Goal: Task Accomplishment & Management: Manage account settings

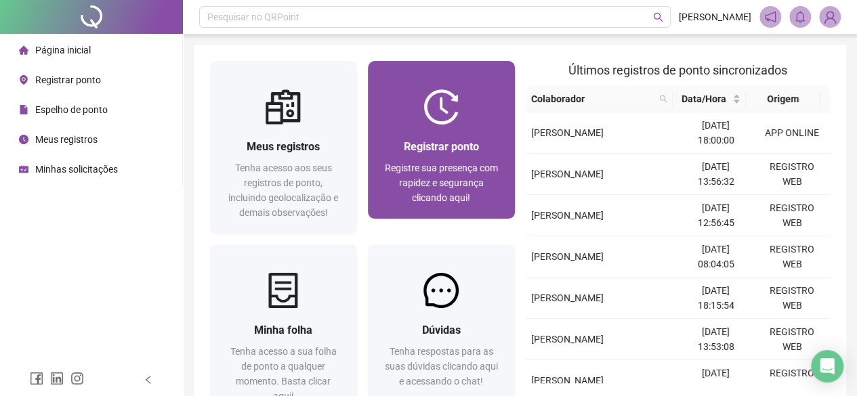
click at [438, 121] on img at bounding box center [440, 106] width 35 height 35
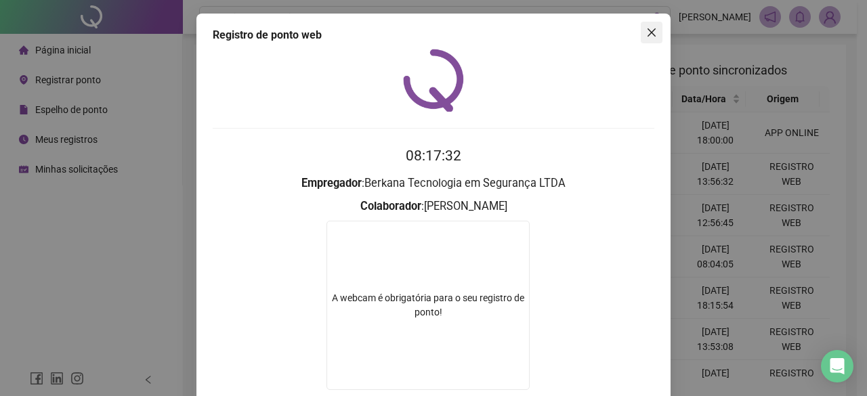
click at [646, 33] on icon "close" at bounding box center [651, 32] width 11 height 11
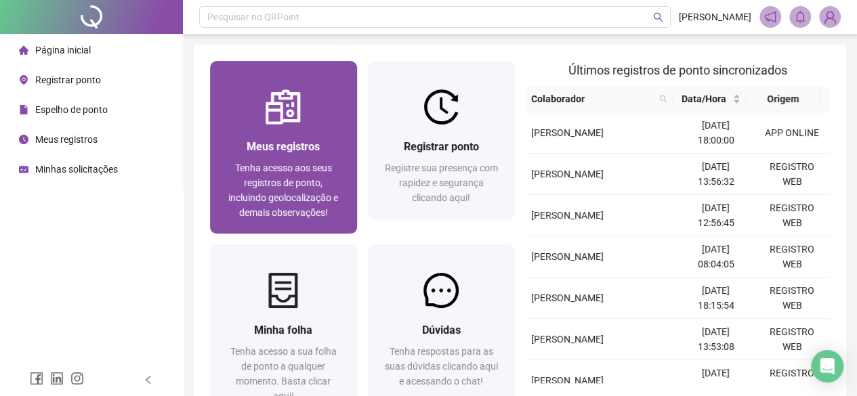
click at [282, 125] on div "Meus registros Tenha acesso aos seus registros de ponto, incluindo geolocalizaç…" at bounding box center [283, 179] width 147 height 109
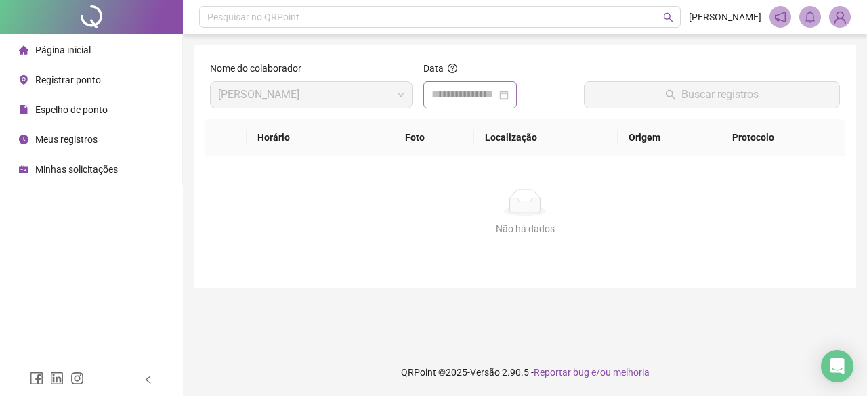
click at [509, 94] on div at bounding box center [469, 95] width 77 height 16
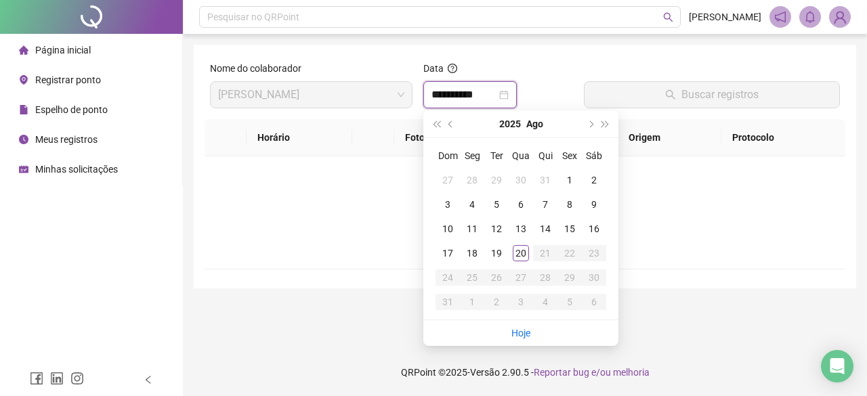
type input "**********"
drag, startPoint x: 522, startPoint y: 250, endPoint x: 521, endPoint y: 285, distance: 35.2
click at [523, 250] on div "20" at bounding box center [521, 253] width 16 height 16
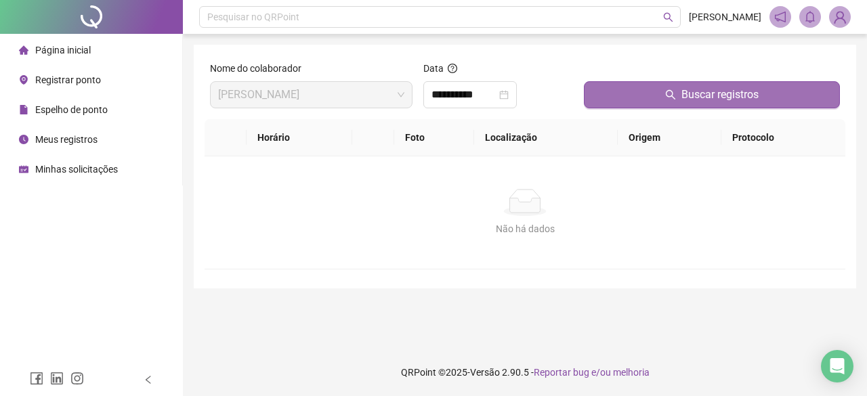
click at [635, 100] on button "Buscar registros" at bounding box center [712, 94] width 256 height 27
click at [618, 108] on button "Buscar registros" at bounding box center [712, 94] width 256 height 27
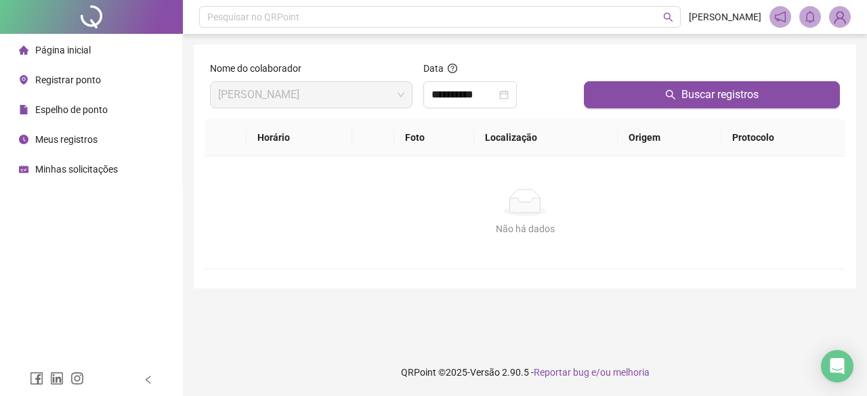
click at [833, 18] on img at bounding box center [840, 17] width 20 height 20
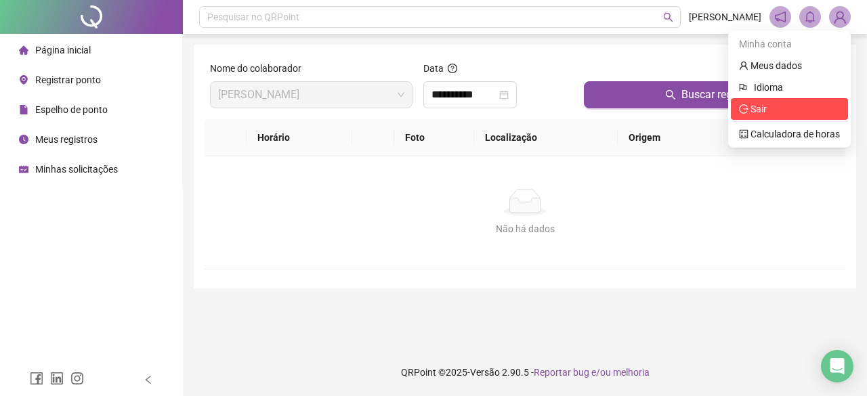
click at [744, 110] on icon "logout" at bounding box center [743, 108] width 9 height 9
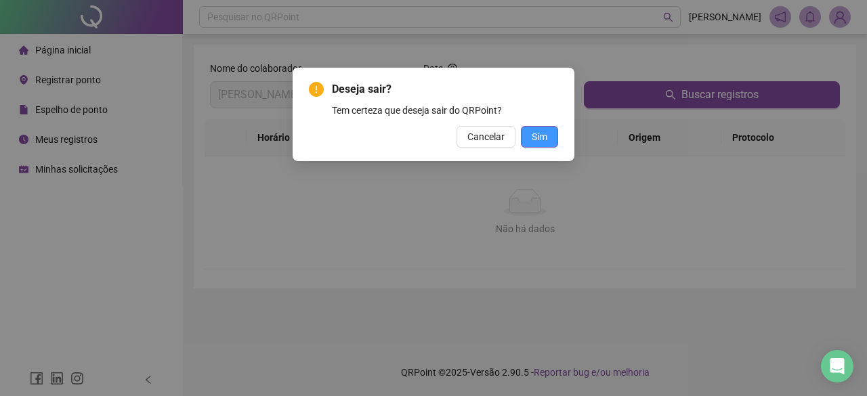
click at [532, 133] on span "Sim" at bounding box center [540, 136] width 16 height 15
